Goal: Obtain resource: Download file/media

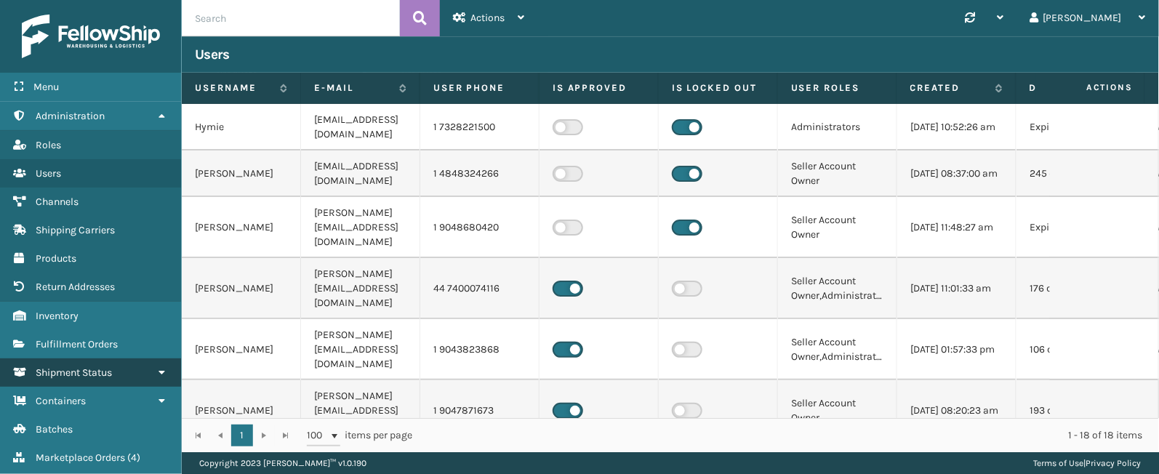
click at [70, 371] on span "Shipment Status" at bounding box center [74, 372] width 76 height 12
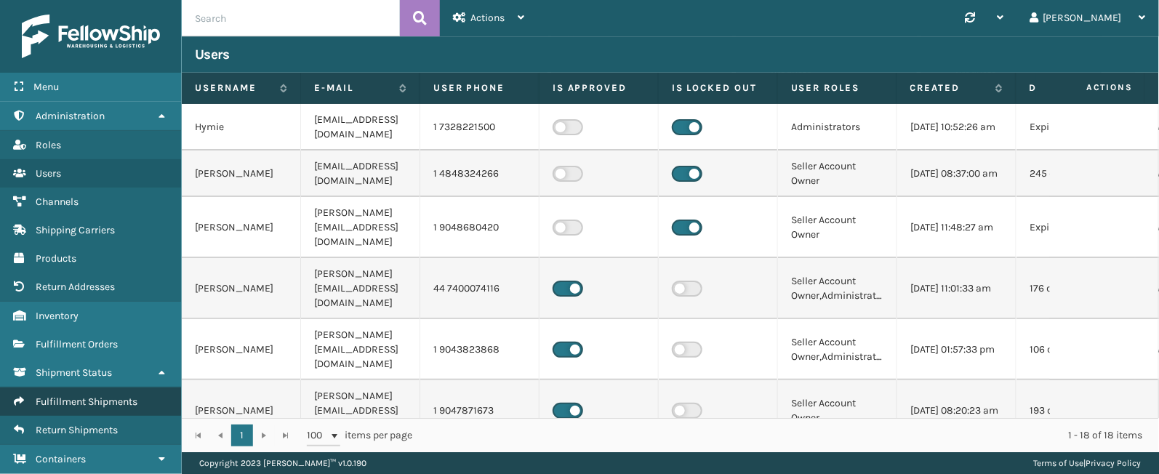
click at [62, 397] on link "Fulfillment Shipments" at bounding box center [90, 401] width 181 height 28
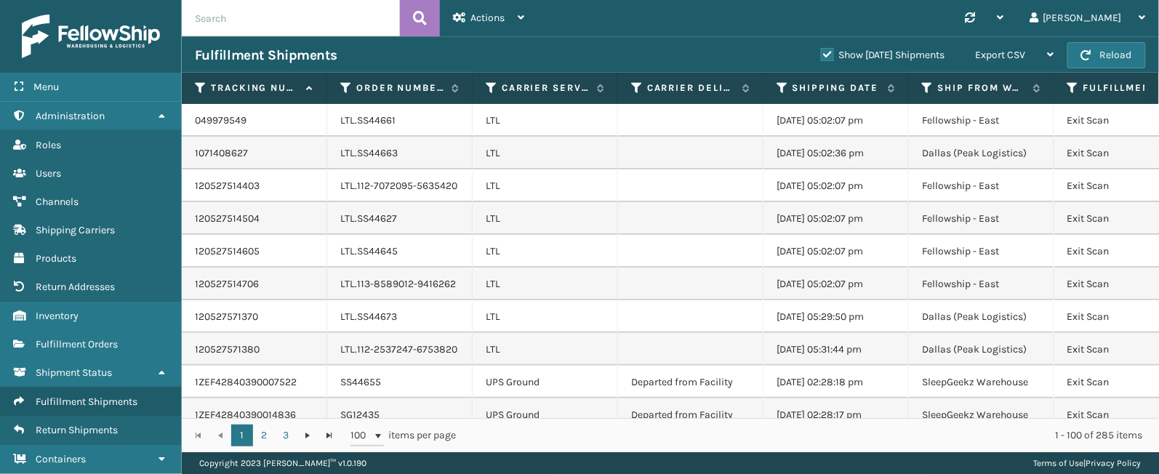
click at [821, 56] on label "Show [DATE] Shipments" at bounding box center [883, 55] width 124 height 12
click at [821, 56] on input "Show [DATE] Shipments" at bounding box center [821, 51] width 1 height 9
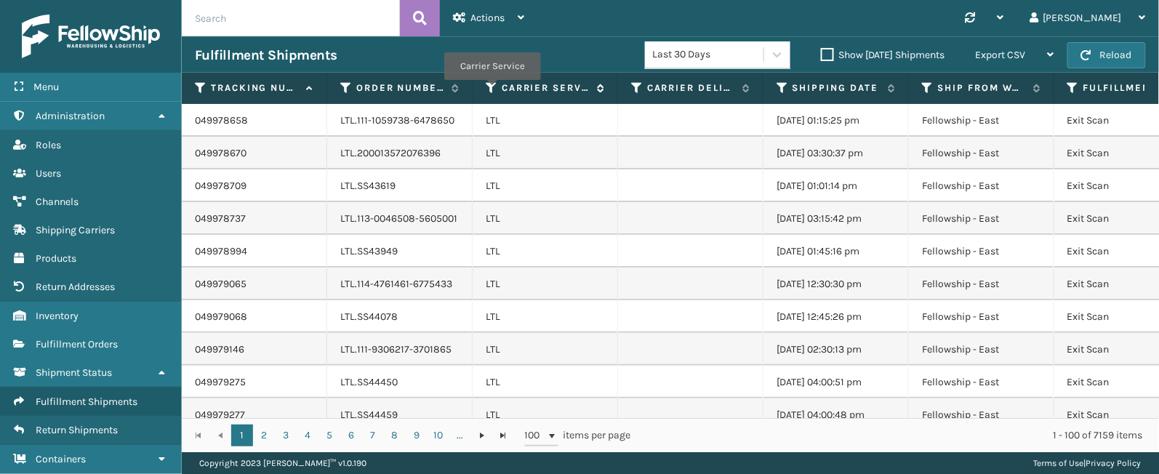
click at [491, 91] on icon at bounding box center [492, 87] width 12 height 13
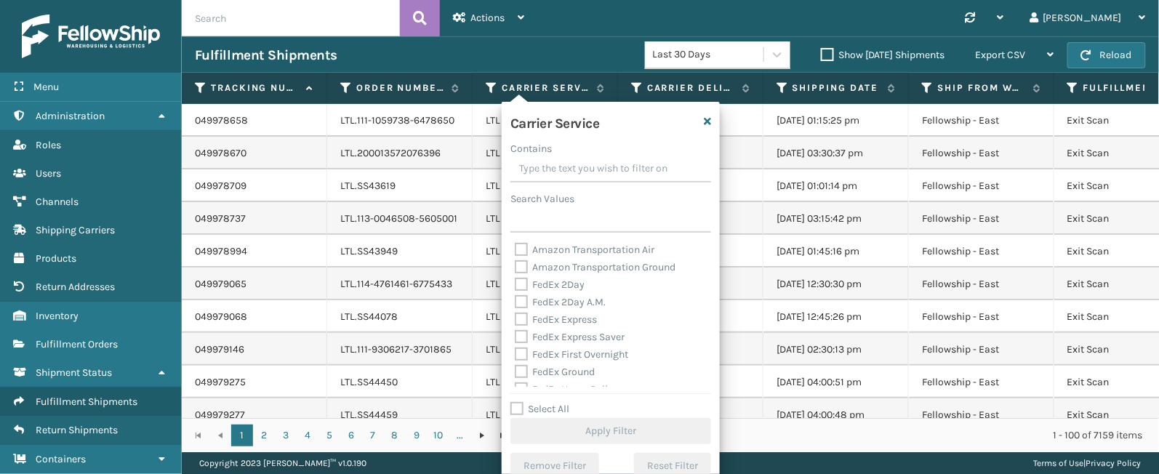
click at [560, 405] on label "Select All" at bounding box center [539, 409] width 59 height 12
click at [560, 402] on input "Select All" at bounding box center [619, 401] width 218 height 1
checkbox input "true"
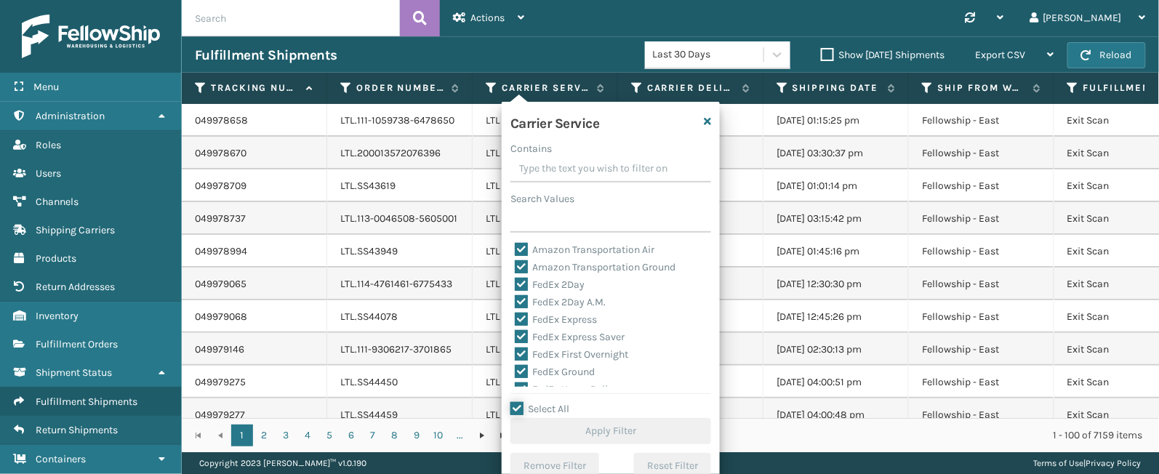
checkbox input "true"
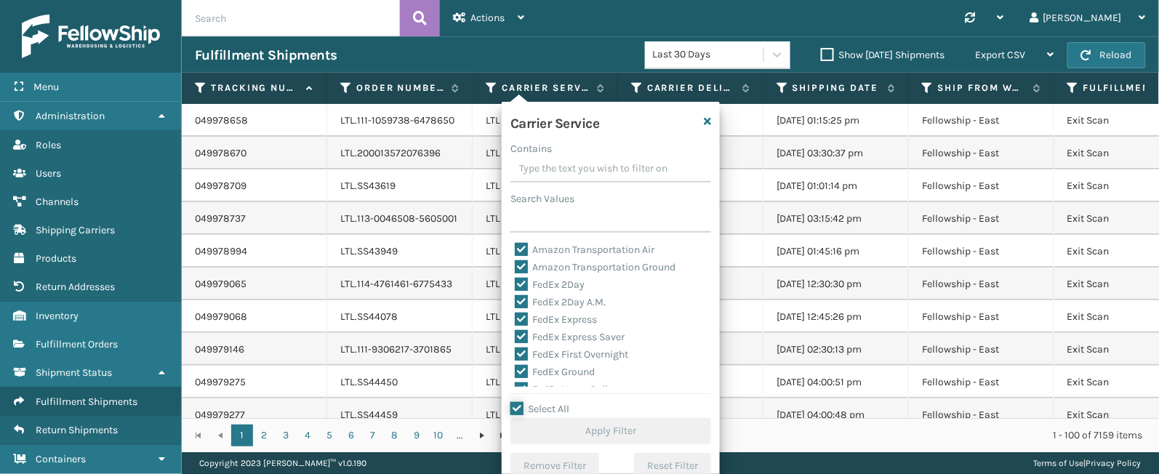
checkbox input "true"
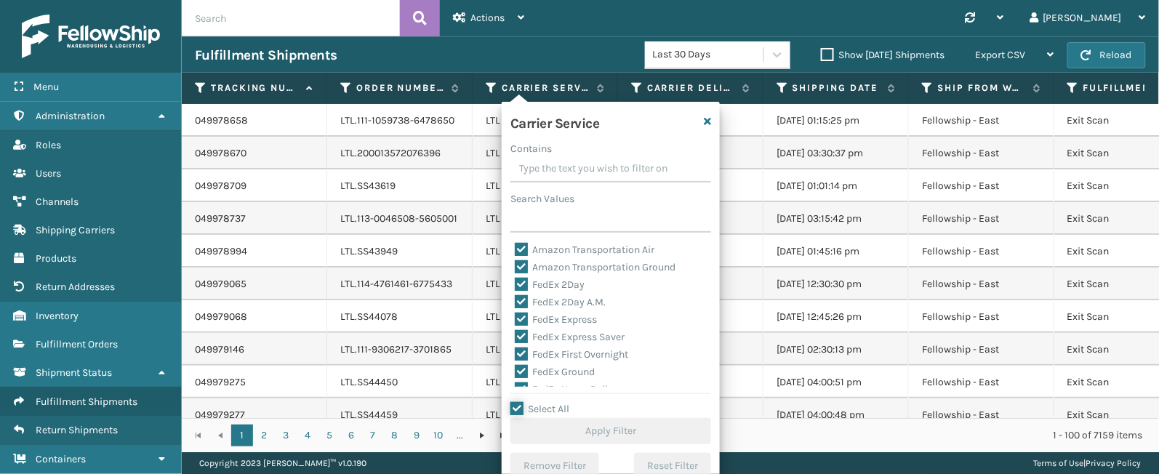
checkbox input "true"
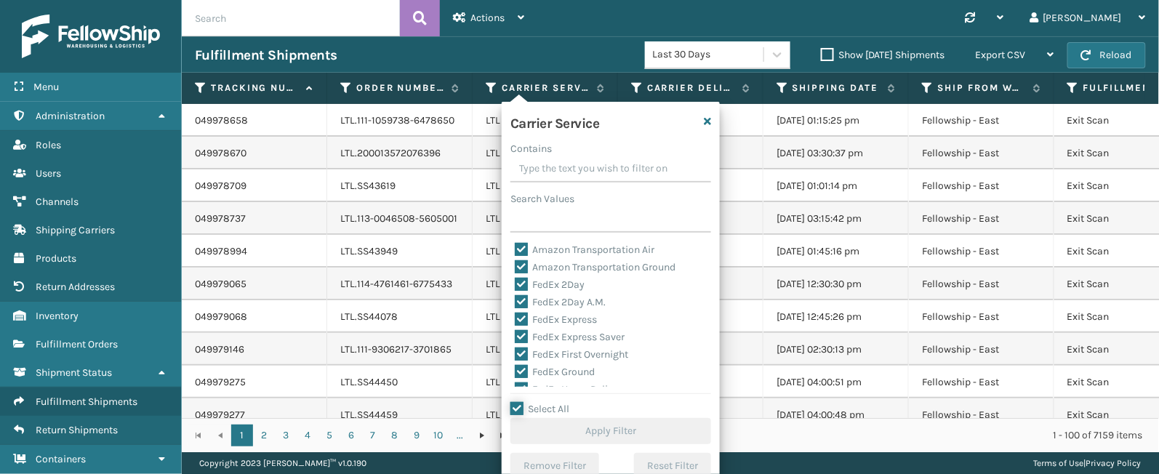
checkbox input "true"
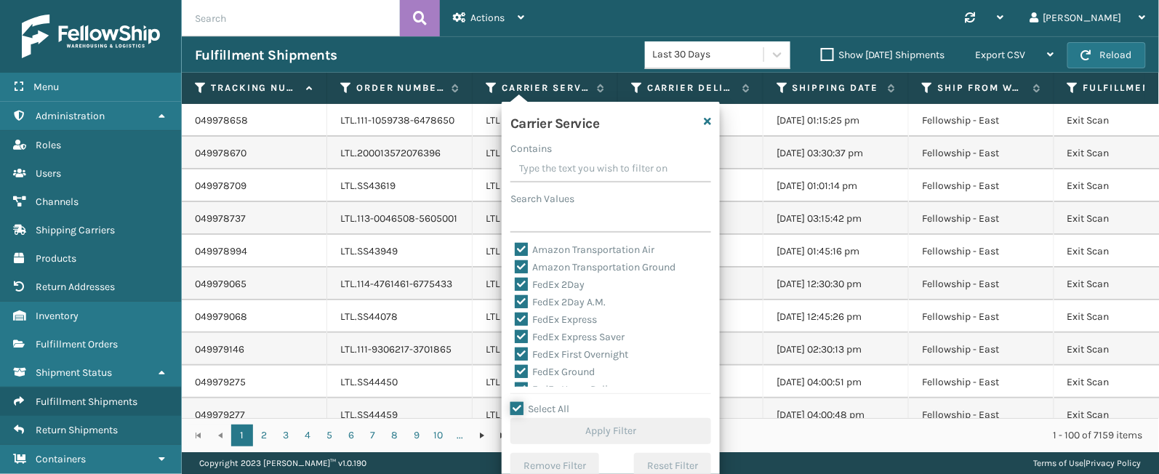
checkbox input "true"
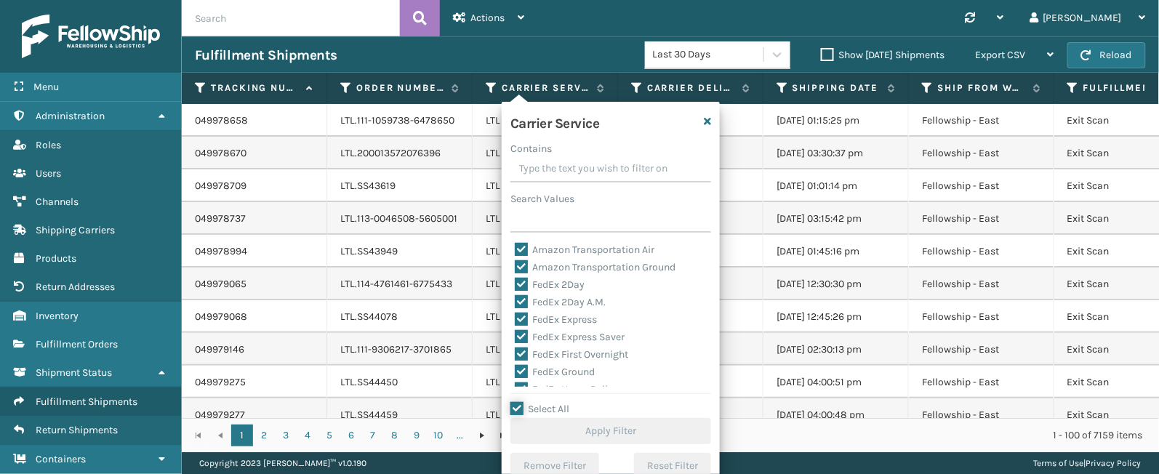
checkbox input "true"
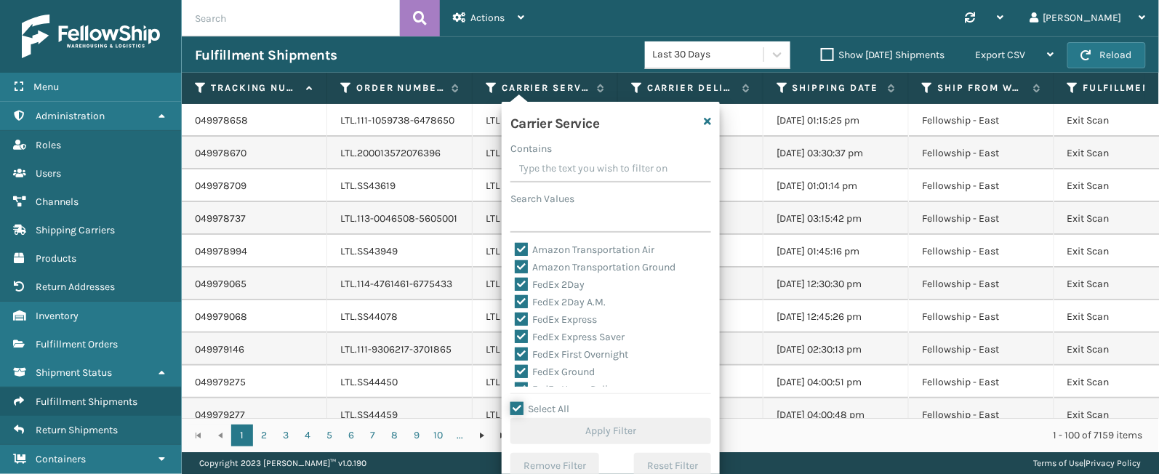
checkbox input "true"
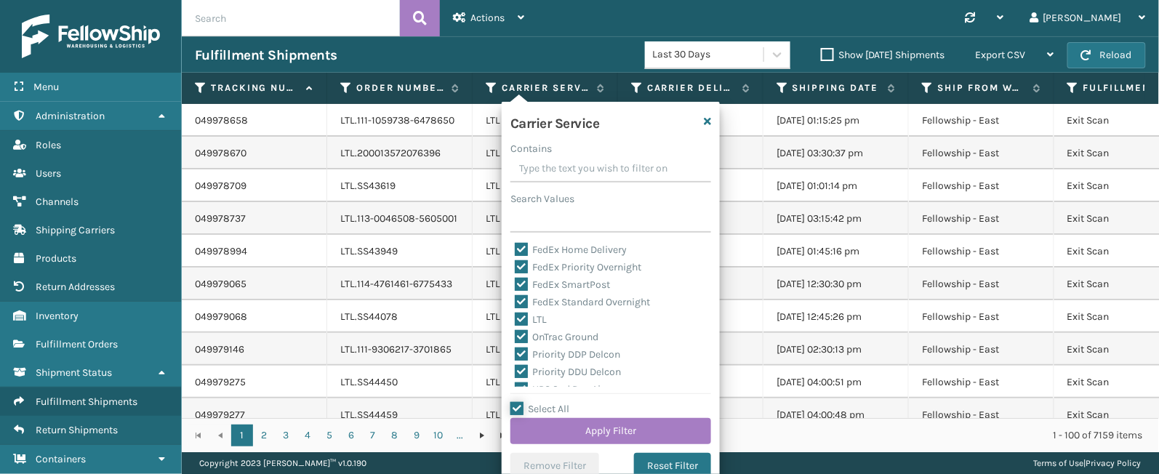
scroll to position [187, 0]
click at [530, 270] on label "LTL" at bounding box center [531, 272] width 32 height 12
click at [515, 270] on input "LTL" at bounding box center [515, 268] width 1 height 9
checkbox input "false"
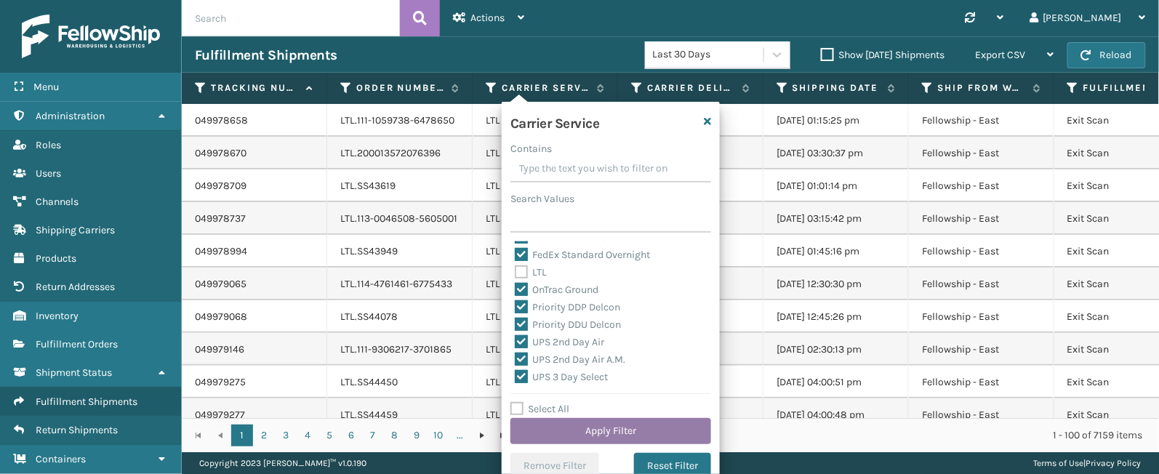
click at [598, 429] on button "Apply Filter" at bounding box center [610, 431] width 201 height 26
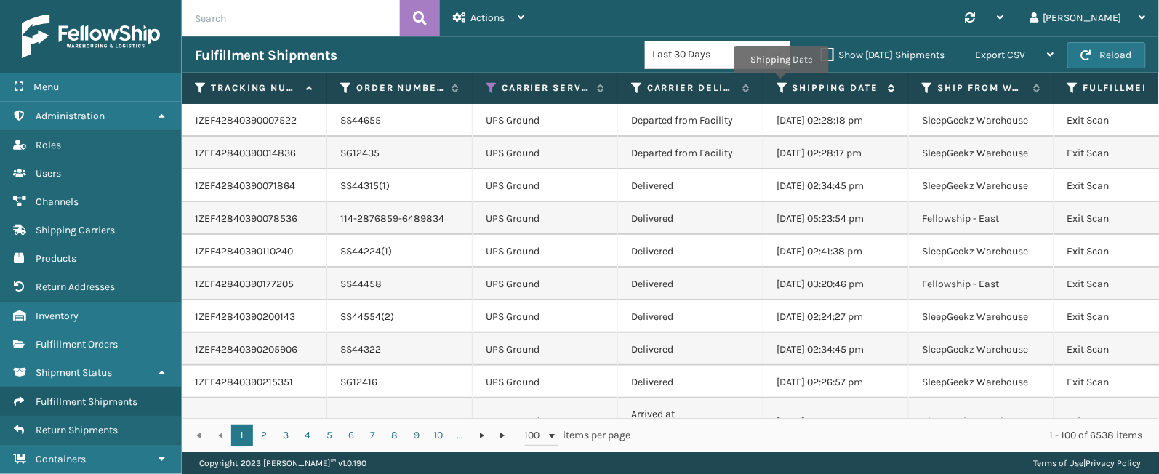
click at [781, 84] on icon at bounding box center [782, 87] width 12 height 13
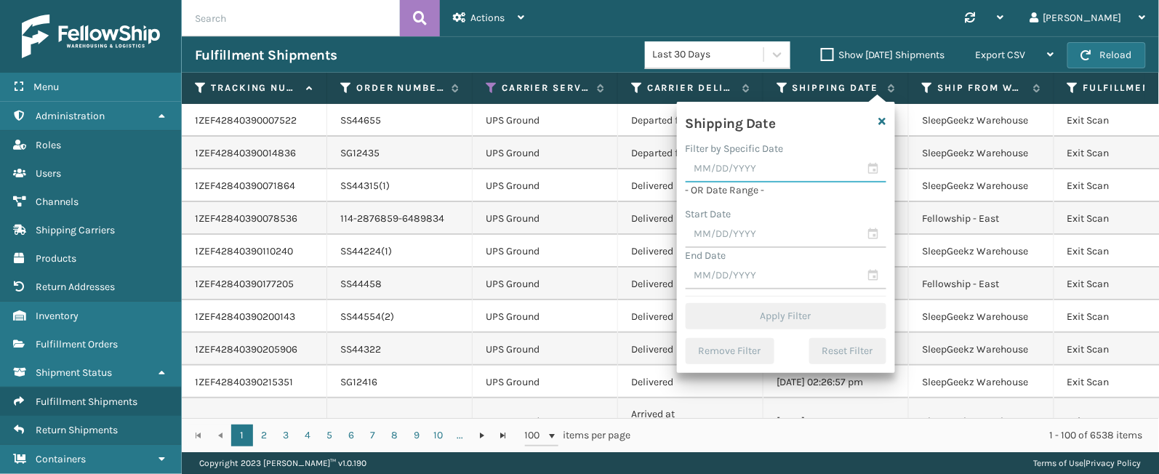
click at [876, 169] on input "text" at bounding box center [786, 169] width 201 height 26
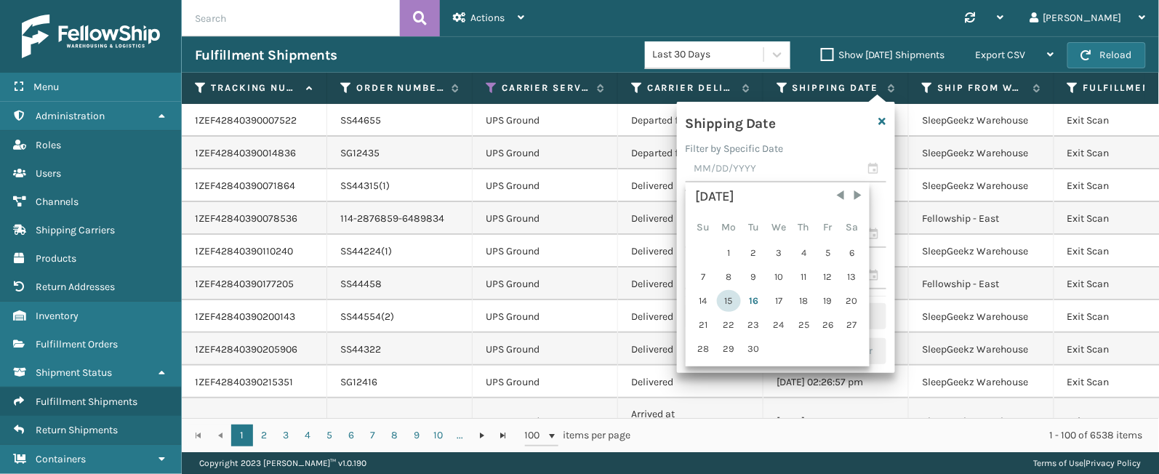
click at [733, 295] on div "15" at bounding box center [729, 301] width 24 height 22
type input "[DATE]"
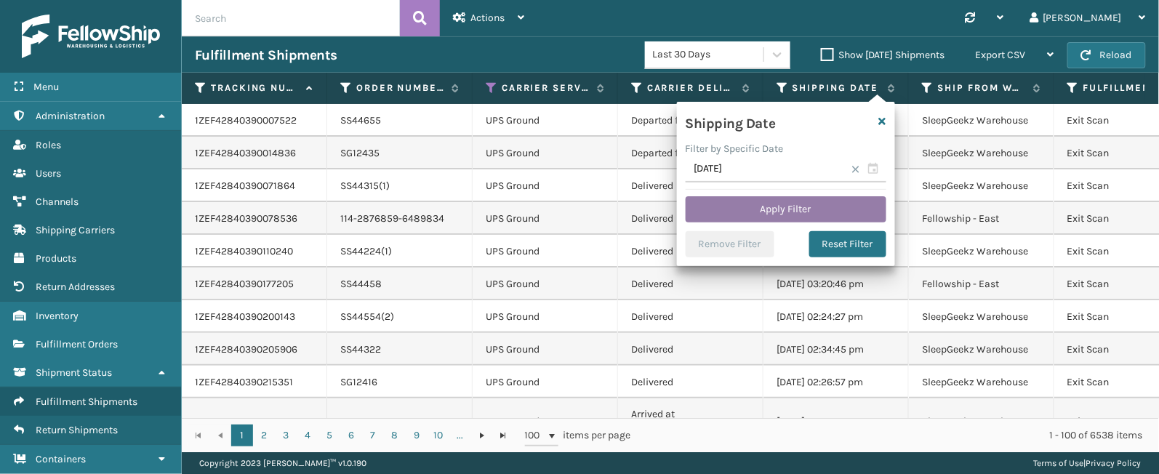
click at [785, 202] on button "Apply Filter" at bounding box center [786, 209] width 201 height 26
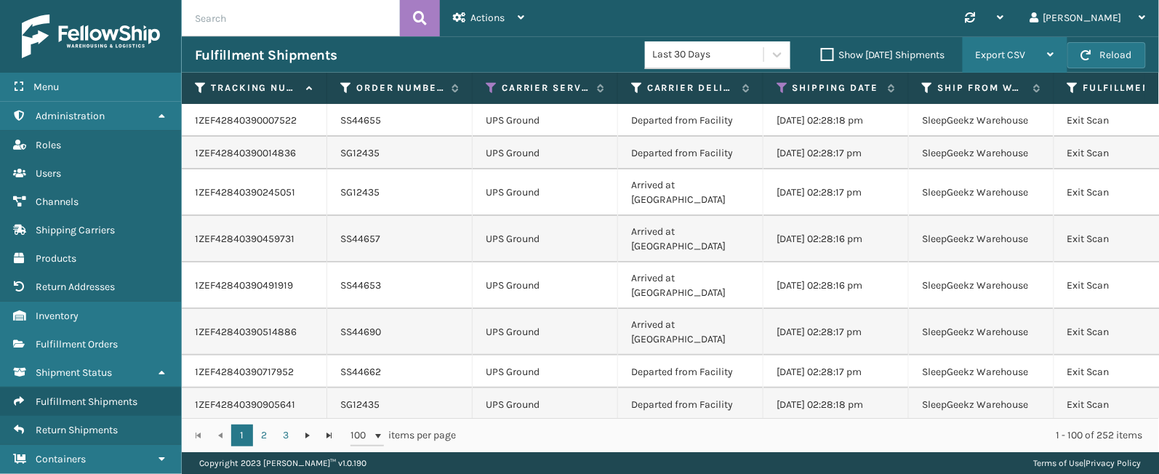
click at [1043, 47] on div "Export CSV" at bounding box center [1015, 55] width 79 height 36
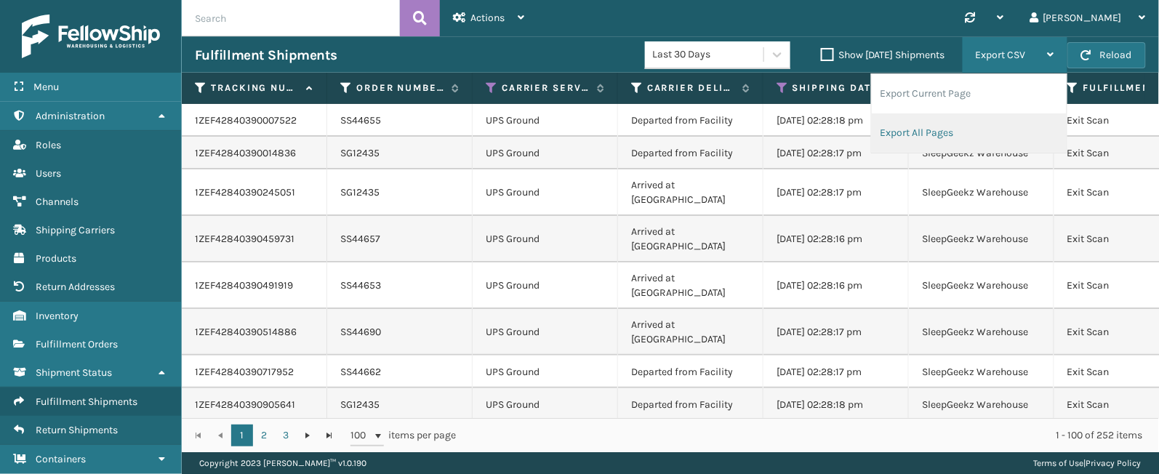
click at [939, 124] on li "Export All Pages" at bounding box center [969, 132] width 195 height 39
